Goal: Information Seeking & Learning: Learn about a topic

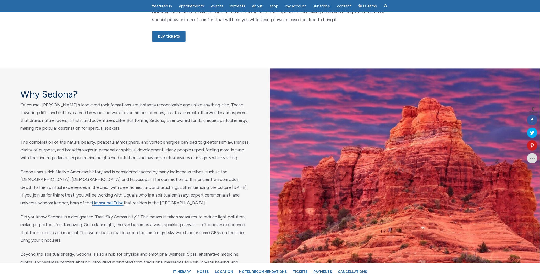
scroll to position [379, 0]
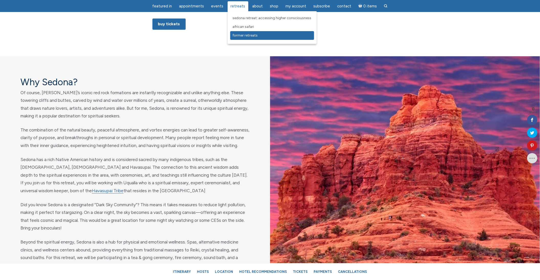
click at [238, 33] on span "Former Retreats" at bounding box center [245, 35] width 25 height 4
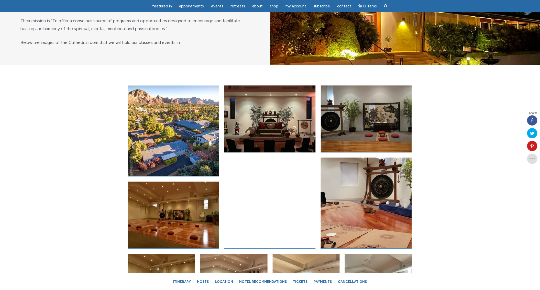
scroll to position [1880, 0]
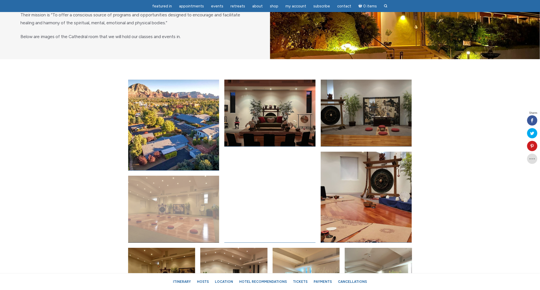
click at [192, 230] on link "Open image in lightbox" at bounding box center [173, 209] width 91 height 67
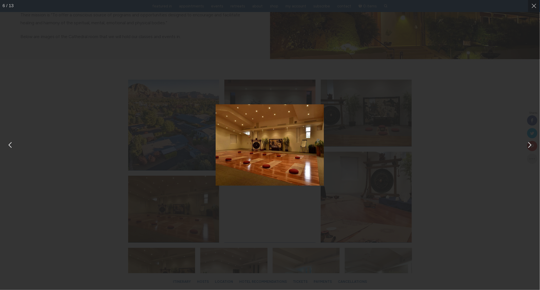
click at [300, 157] on img "You can close this modal content with the ESC key" at bounding box center [269, 144] width 108 height 81
click at [527, 145] on button "You can close this modal content with the ESC key" at bounding box center [529, 145] width 13 height 13
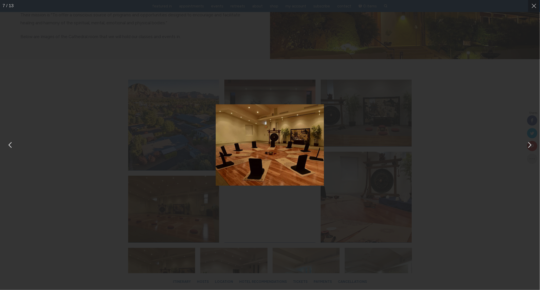
click at [527, 145] on button "You can close this modal content with the ESC key" at bounding box center [529, 145] width 13 height 13
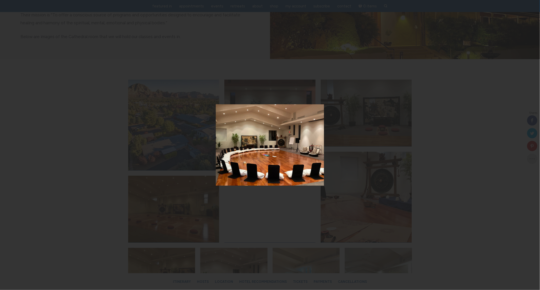
click at [527, 145] on button "You can close this modal content with the ESC key" at bounding box center [529, 145] width 13 height 13
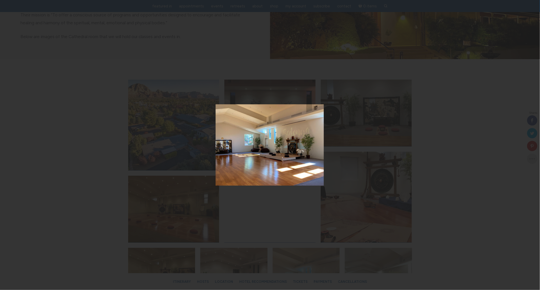
click at [527, 145] on button "You can close this modal content with the ESC key" at bounding box center [529, 145] width 13 height 13
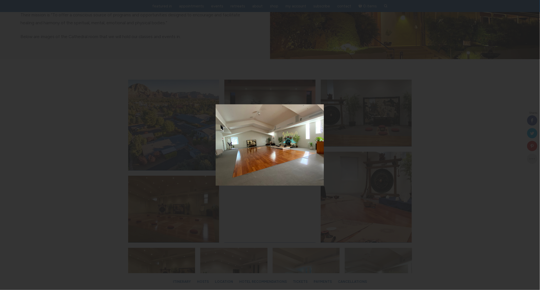
click at [527, 145] on button "You can close this modal content with the ESC key" at bounding box center [529, 145] width 13 height 13
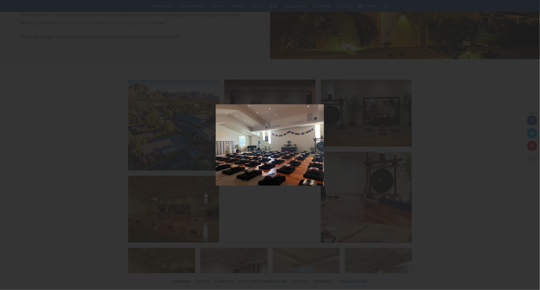
click at [527, 145] on button "You can close this modal content with the ESC key" at bounding box center [529, 145] width 13 height 13
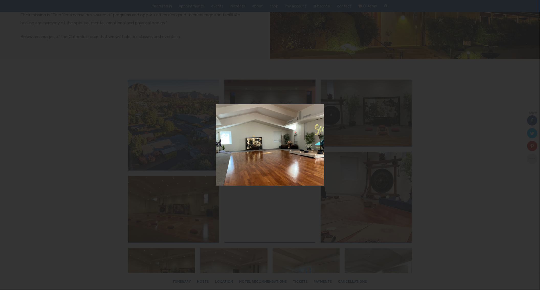
click at [527, 145] on button "You can close this modal content with the ESC key" at bounding box center [529, 145] width 13 height 13
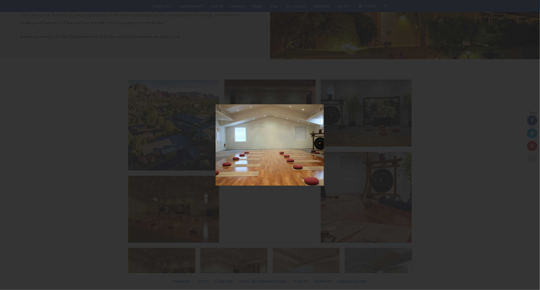
click at [527, 145] on div "You can close this modal content with the ESC key" at bounding box center [270, 145] width 540 height 290
click at [532, 2] on button "You can close this modal content with the ESC key" at bounding box center [534, 6] width 12 height 12
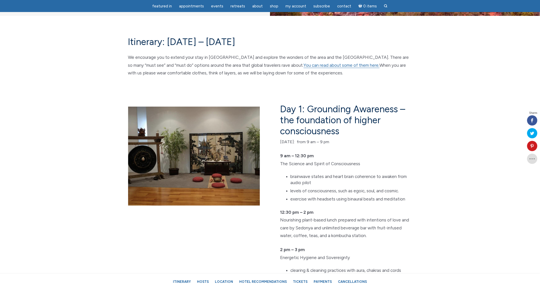
scroll to position [609, 0]
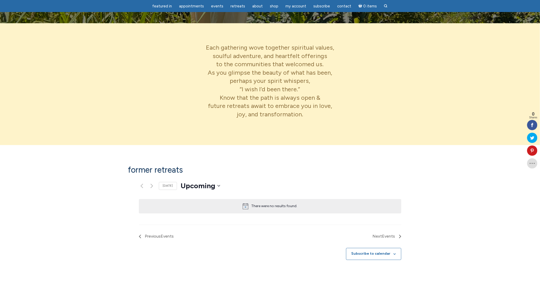
scroll to position [270, 0]
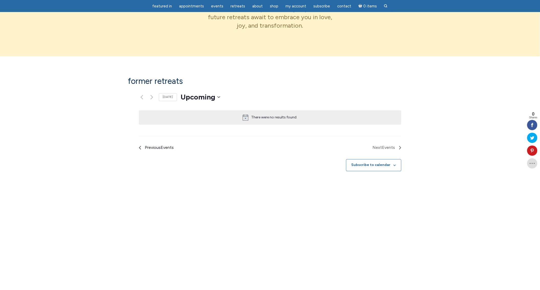
click at [145, 144] on span "Previous Events" at bounding box center [159, 147] width 29 height 7
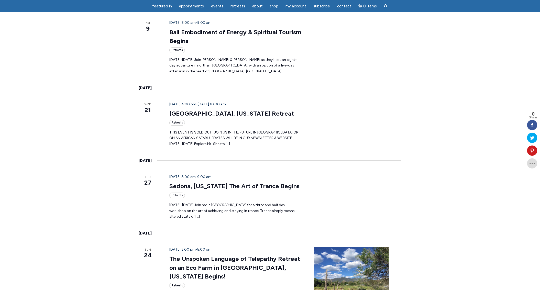
scroll to position [460, 0]
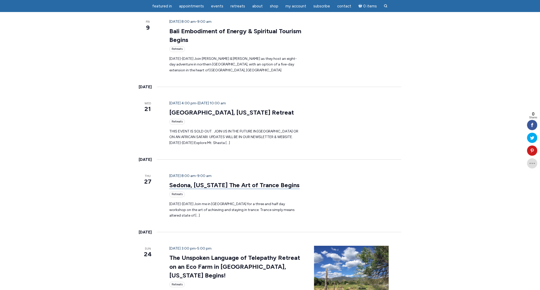
click at [216, 181] on link "Sedona, Arizona The Art of Trance Begins" at bounding box center [234, 185] width 130 height 8
click at [224, 109] on link "Mount Shasta, California Retreat" at bounding box center [231, 113] width 125 height 8
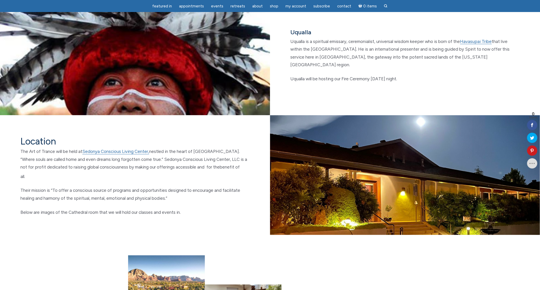
scroll to position [1838, 0]
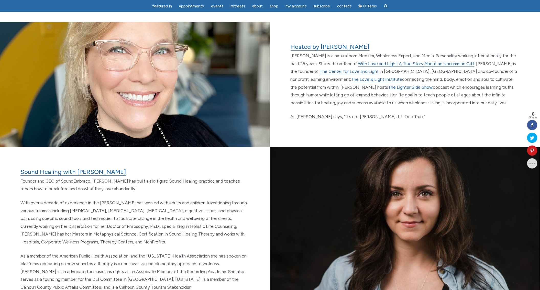
scroll to position [509, 0]
